Goal: Check status

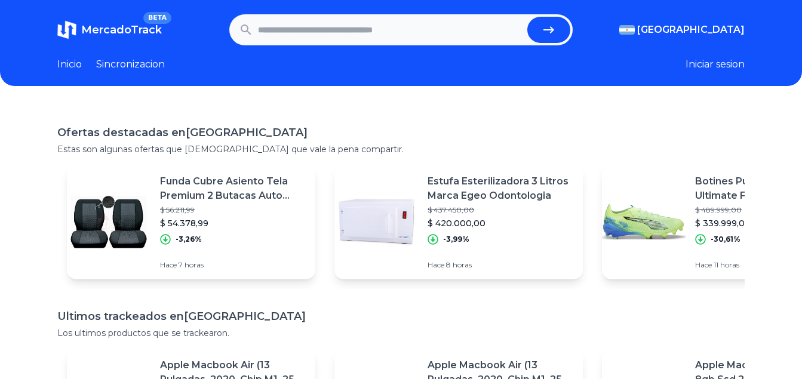
click at [334, 36] on input "text" at bounding box center [390, 30] width 265 height 26
paste input "**********"
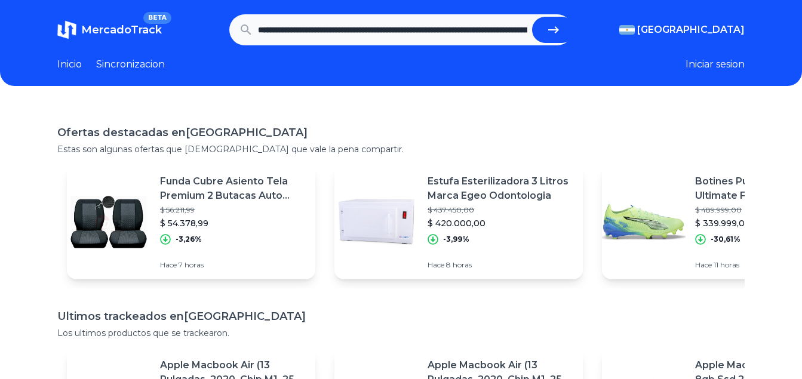
click at [548, 37] on button "submit" at bounding box center [553, 30] width 43 height 26
type input "**********"
